Goal: Transaction & Acquisition: Purchase product/service

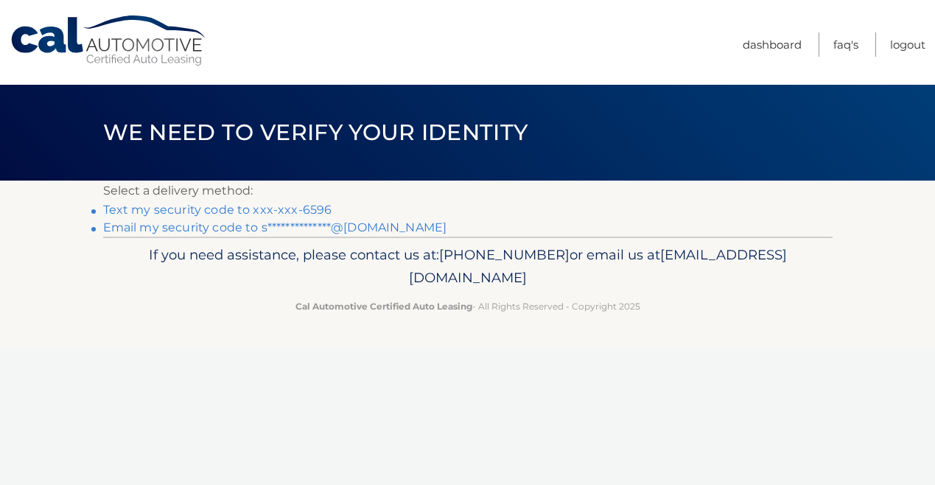
click at [256, 210] on link "Text my security code to xxx-xxx-6596" at bounding box center [217, 210] width 229 height 14
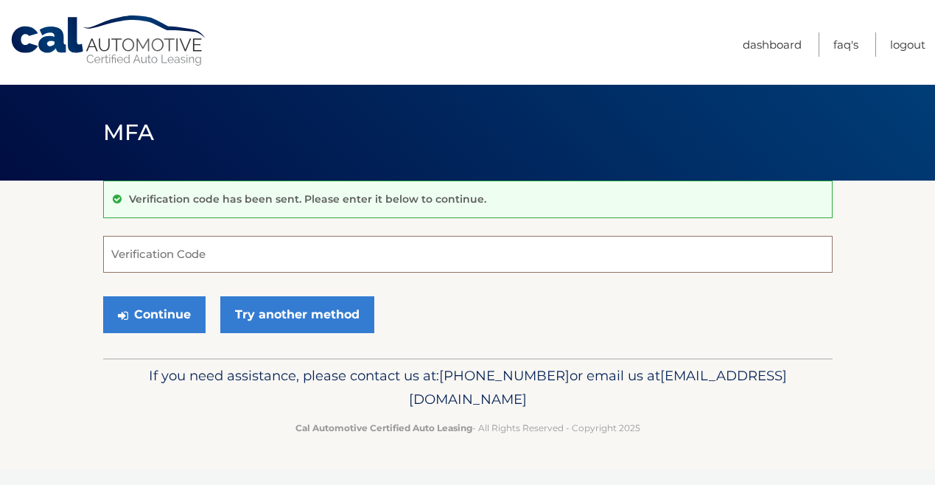
click at [326, 253] on input "Verification Code" at bounding box center [468, 254] width 730 height 37
click at [314, 267] on input "Verification Code" at bounding box center [468, 254] width 730 height 37
type input "072468"
click at [103, 296] on button "Continue" at bounding box center [154, 314] width 102 height 37
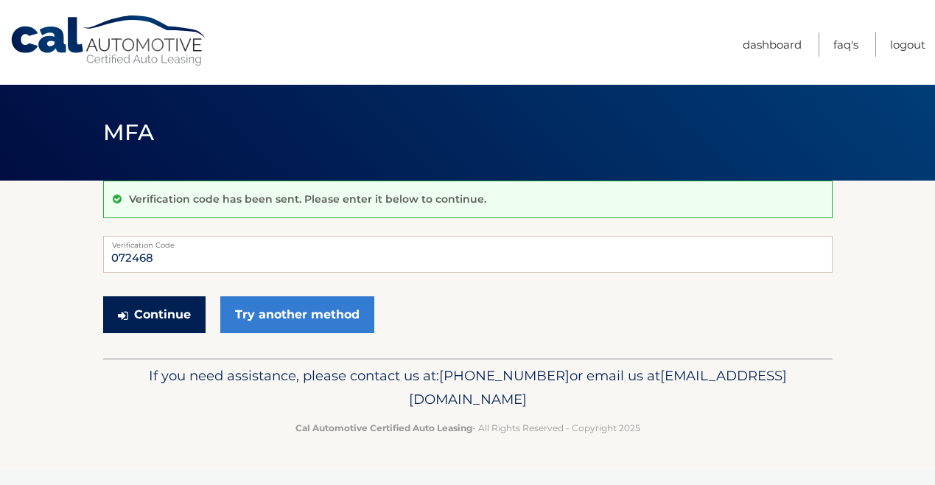
click at [178, 312] on button "Continue" at bounding box center [154, 314] width 102 height 37
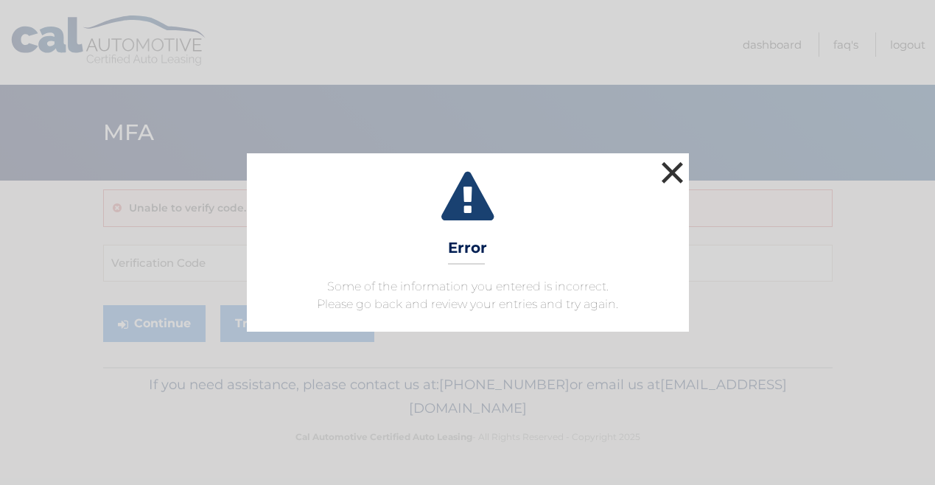
click at [675, 164] on button "×" at bounding box center [672, 172] width 29 height 29
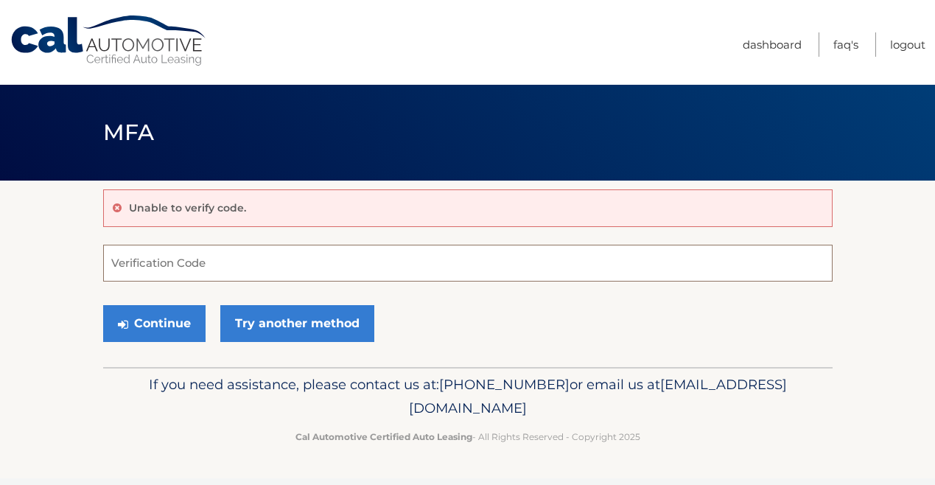
click at [186, 271] on input "Verification Code" at bounding box center [468, 263] width 730 height 37
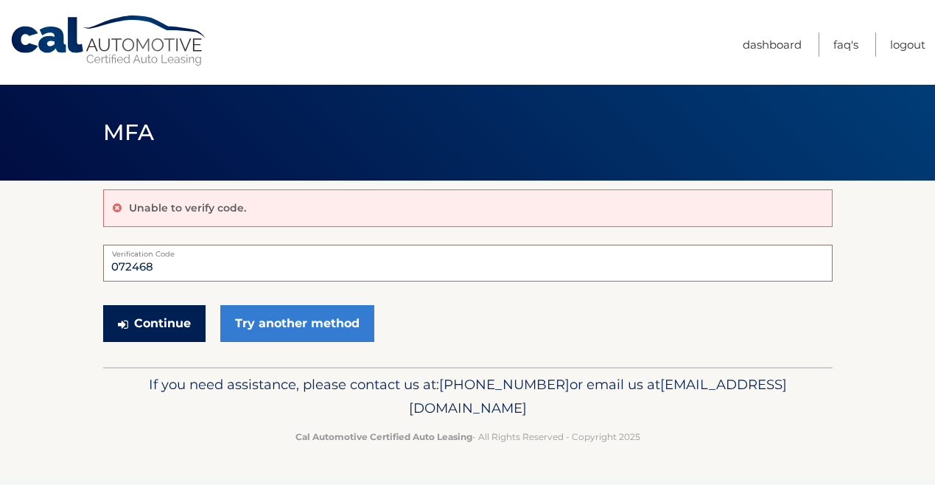
type input "072468"
click at [166, 333] on button "Continue" at bounding box center [154, 323] width 102 height 37
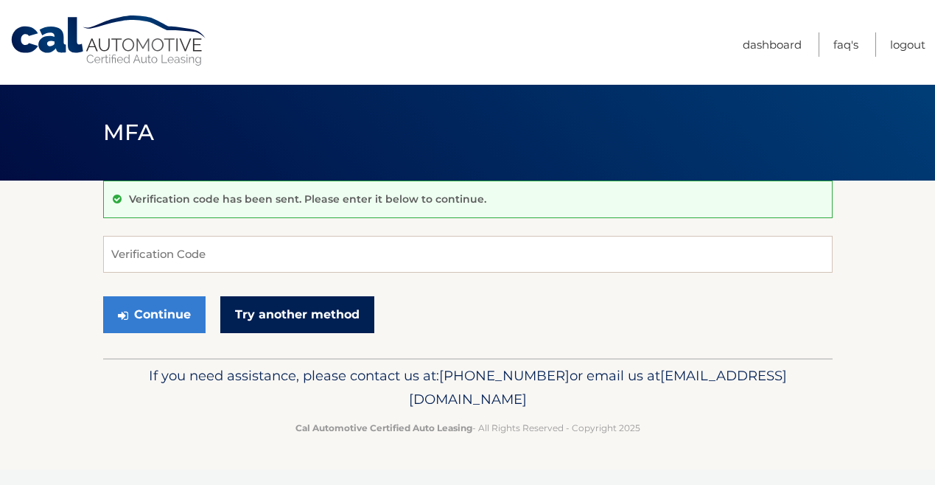
click at [273, 332] on link "Try another method" at bounding box center [297, 314] width 154 height 37
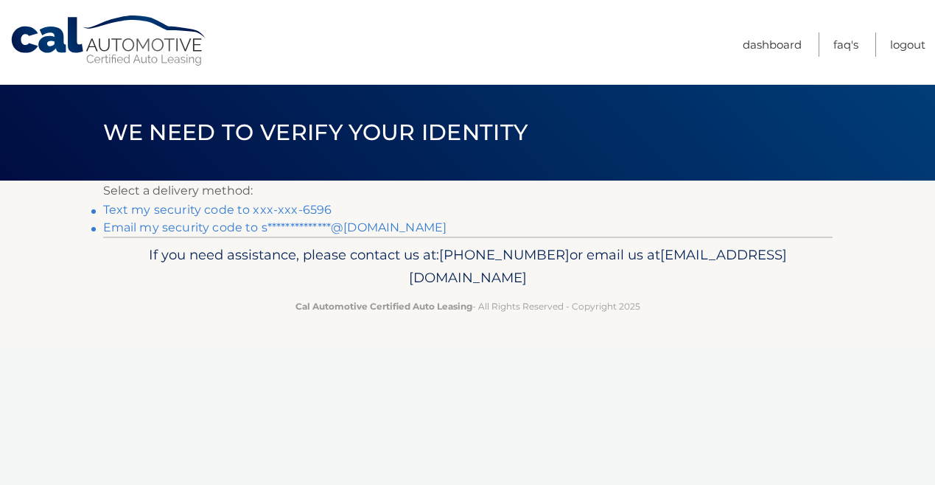
click at [310, 209] on link "Text my security code to xxx-xxx-6596" at bounding box center [217, 210] width 229 height 14
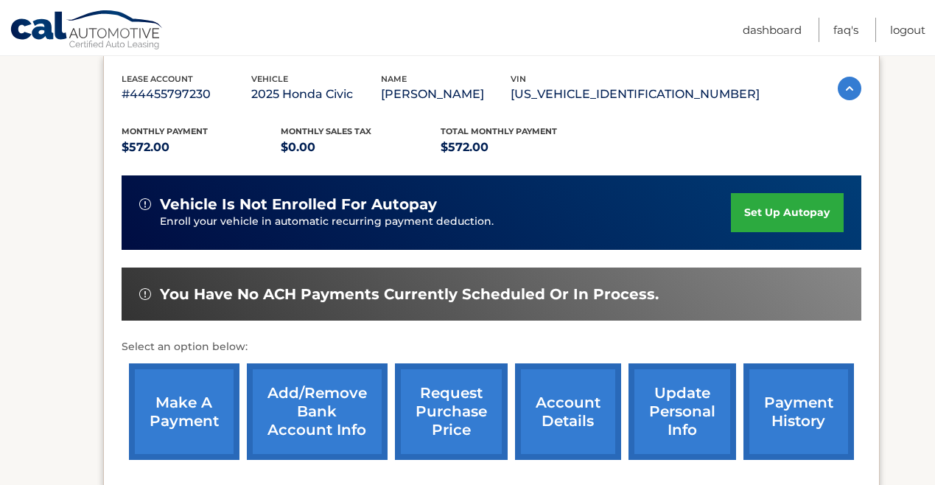
scroll to position [273, 0]
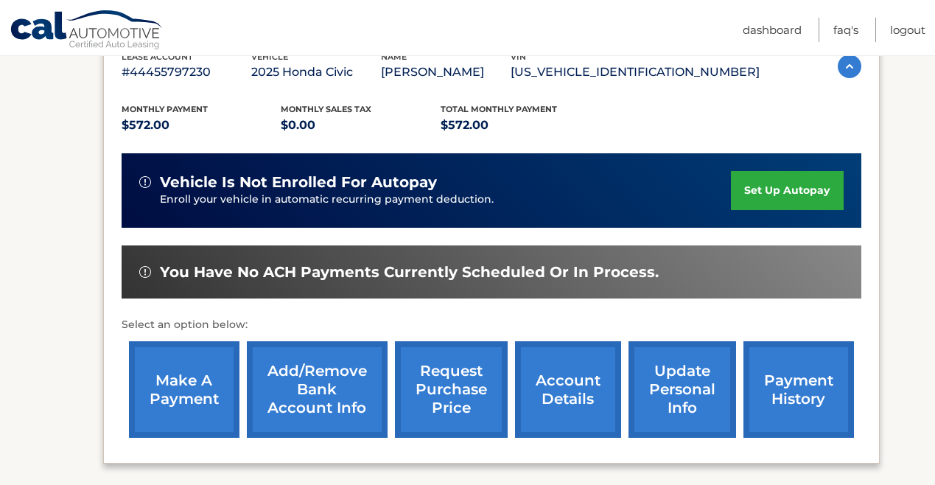
click at [155, 396] on link "make a payment" at bounding box center [184, 389] width 111 height 97
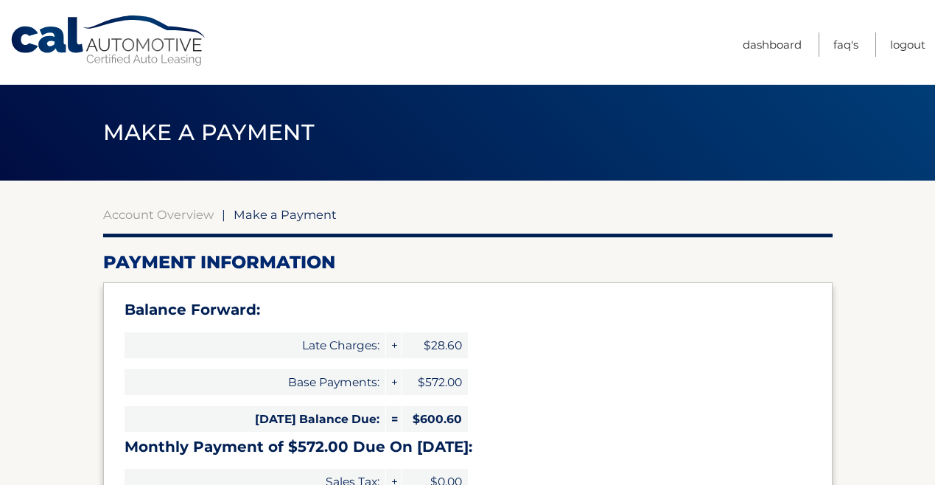
select select "N2Q0ZWY0NjMtZTg0OS00MDQ2LWI1ZTAtMTJkNzU2MTYzZDlh"
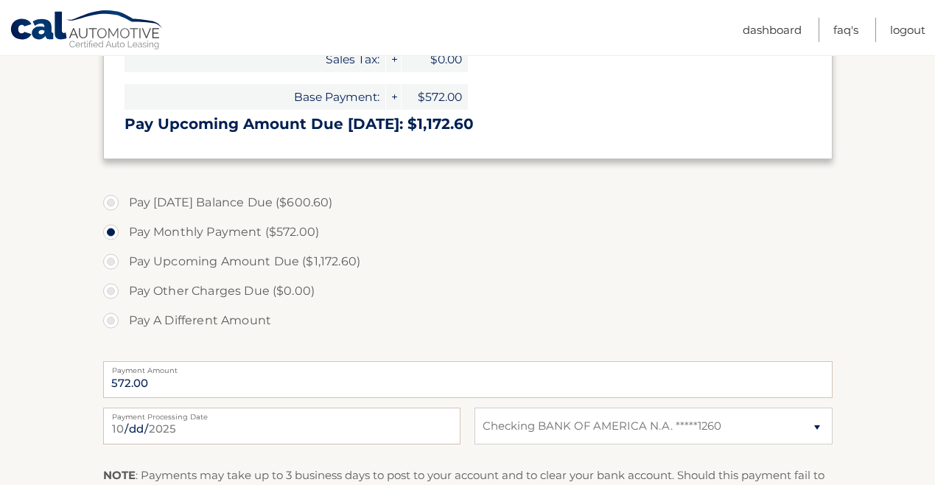
scroll to position [425, 0]
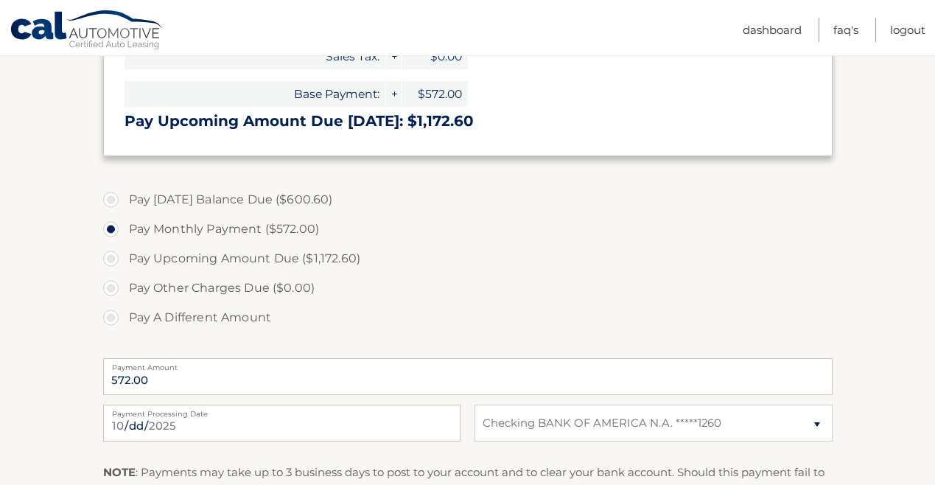
click at [215, 195] on label "Pay Today's Balance Due ($600.60)" at bounding box center [468, 199] width 730 height 29
click at [124, 195] on input "Pay Today's Balance Due ($600.60)" at bounding box center [116, 197] width 15 height 24
radio input "true"
type input "600.60"
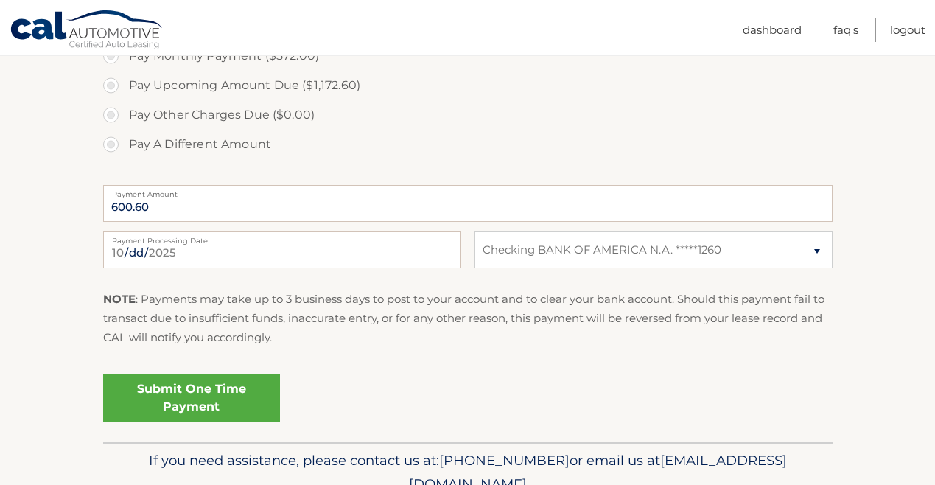
scroll to position [599, 0]
click at [170, 405] on link "Submit One Time Payment" at bounding box center [191, 397] width 177 height 47
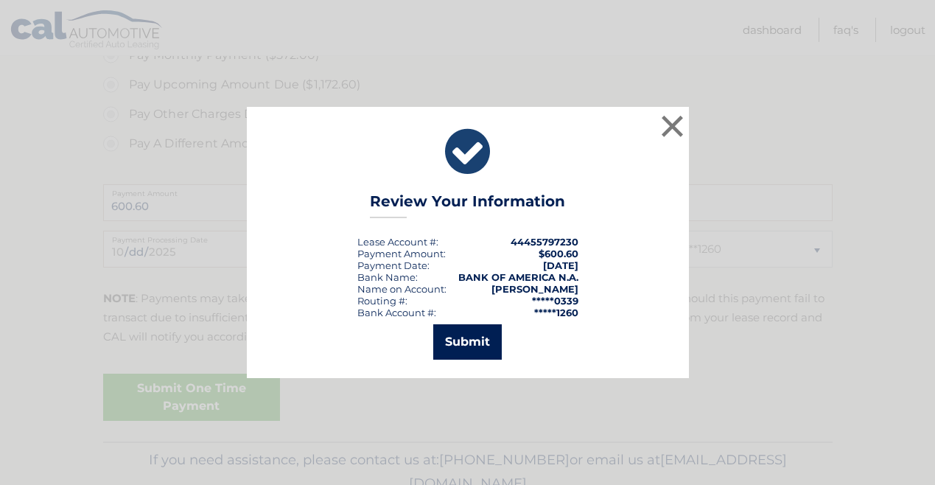
click at [472, 327] on button "Submit" at bounding box center [467, 341] width 69 height 35
